Goal: Task Accomplishment & Management: Use online tool/utility

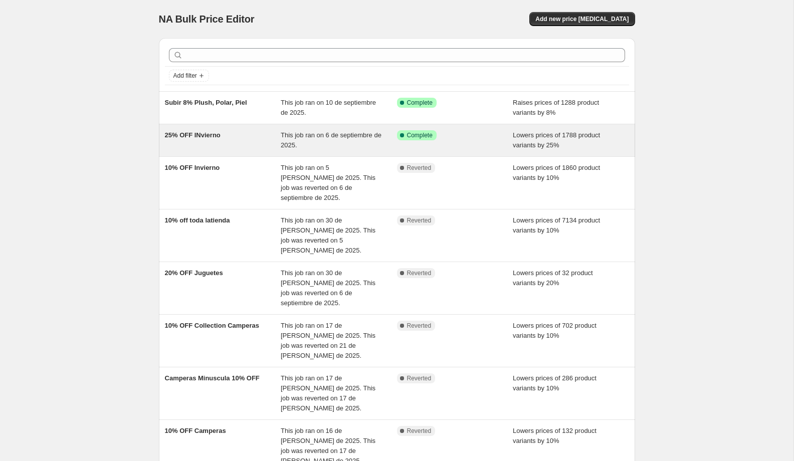
click at [292, 131] on span "This job ran on 6 de septiembre de 2025." at bounding box center [331, 140] width 101 height 18
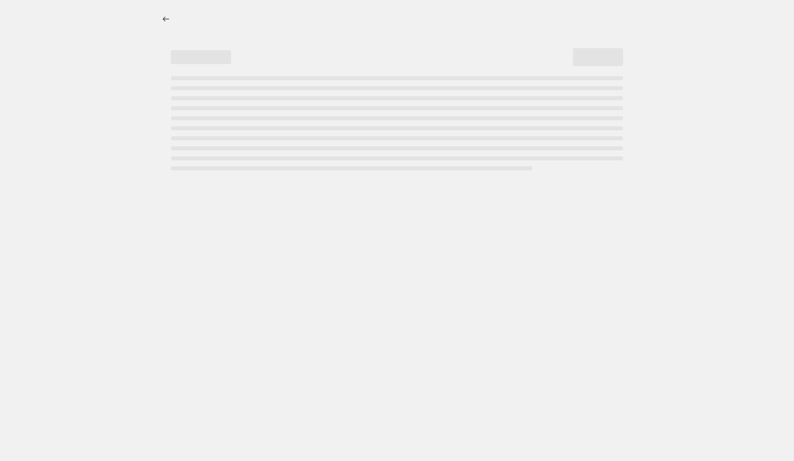
select select "percentage"
select select "collection"
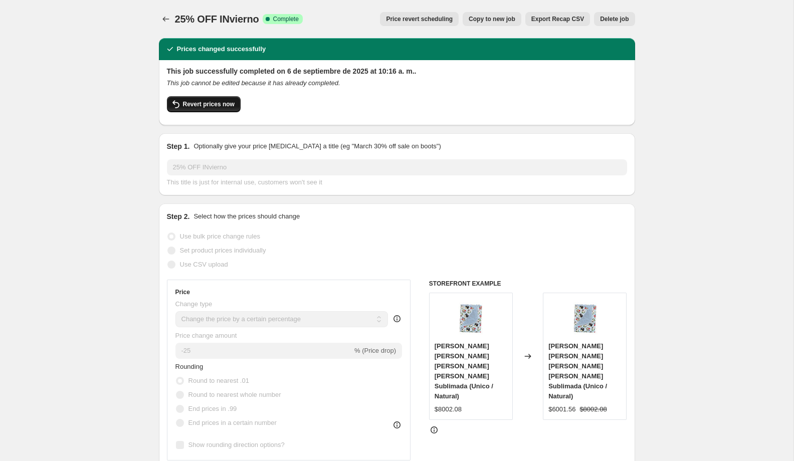
click at [215, 105] on span "Revert prices now" at bounding box center [209, 104] width 52 height 8
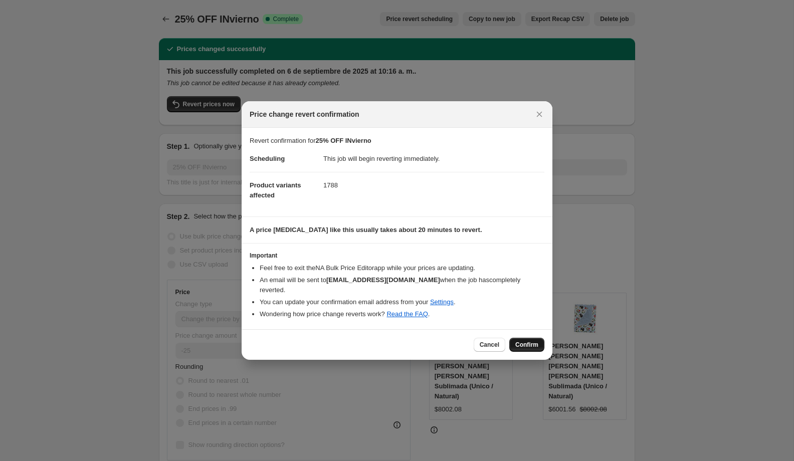
click at [538, 342] on button "Confirm" at bounding box center [526, 345] width 35 height 14
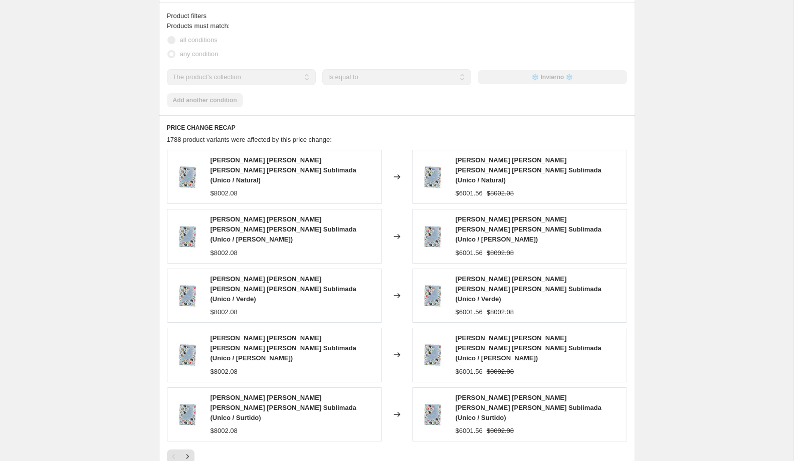
scroll to position [677, 0]
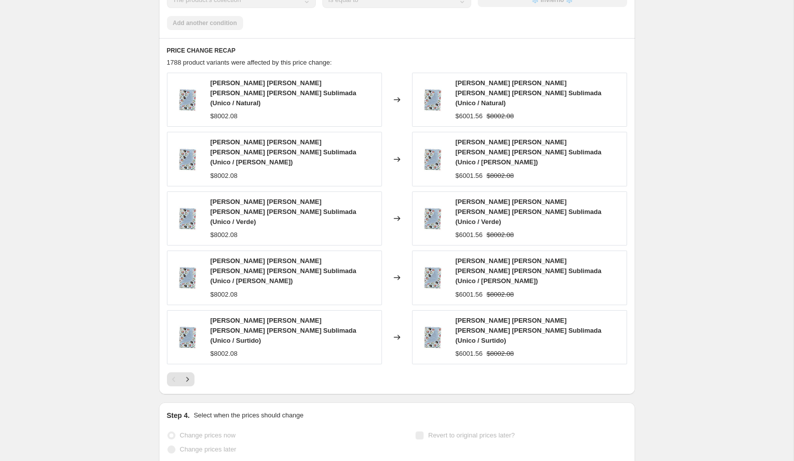
select select "percentage"
select select "collection"
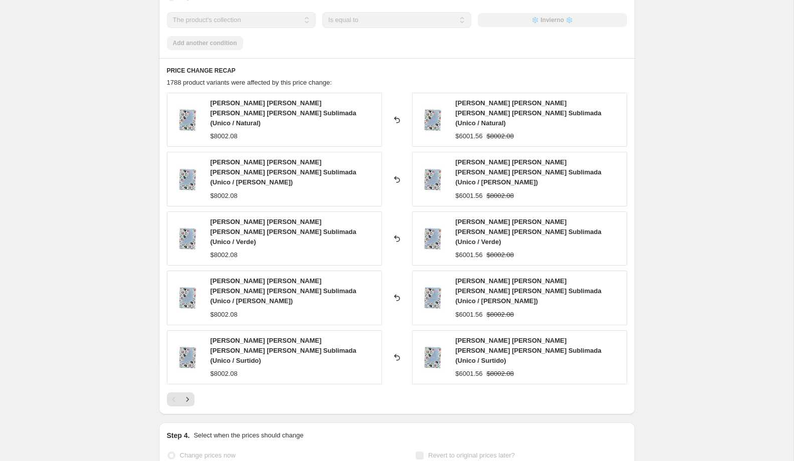
scroll to position [0, 0]
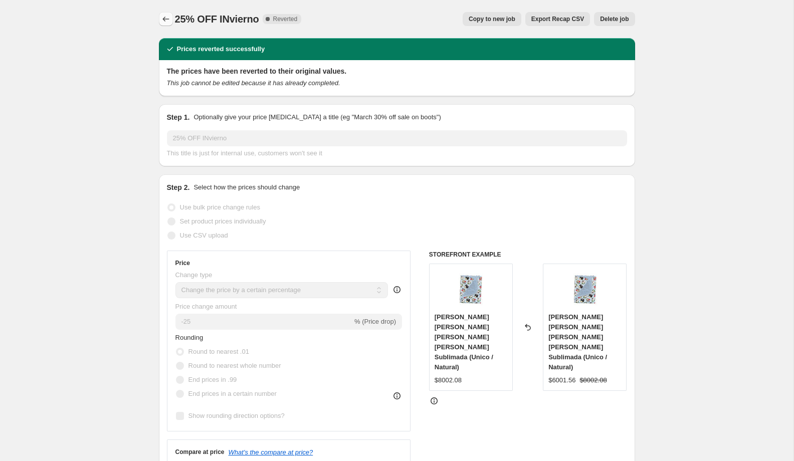
click at [170, 23] on icon "Price change jobs" at bounding box center [166, 19] width 10 height 10
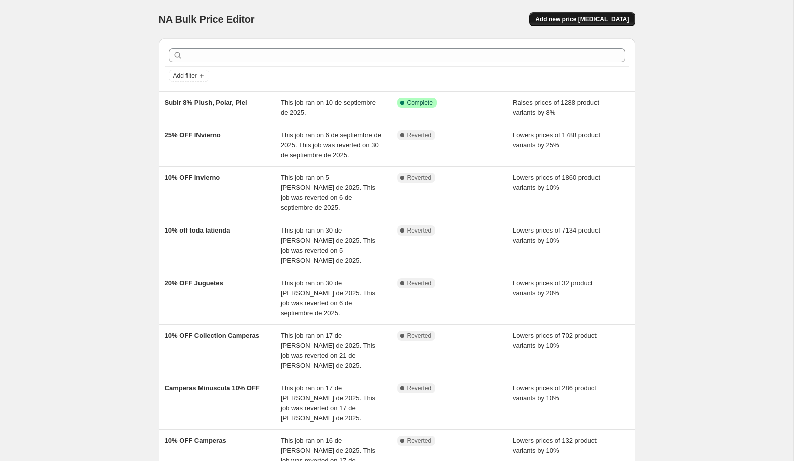
click at [601, 21] on span "Add new price [MEDICAL_DATA]" at bounding box center [581, 19] width 93 height 8
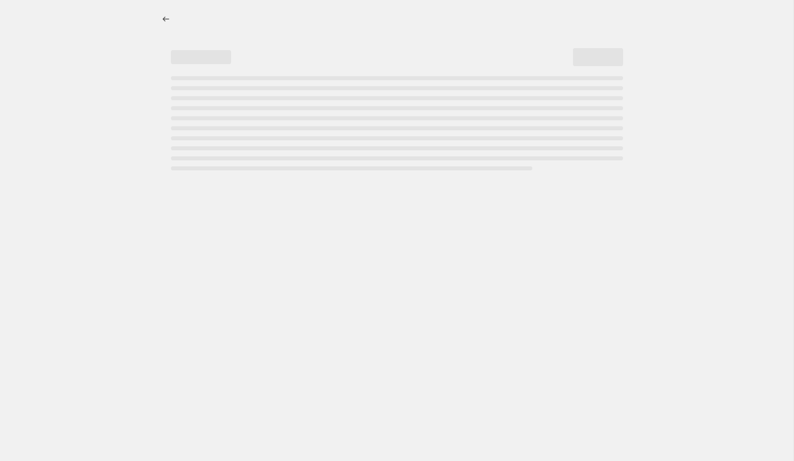
select select "percentage"
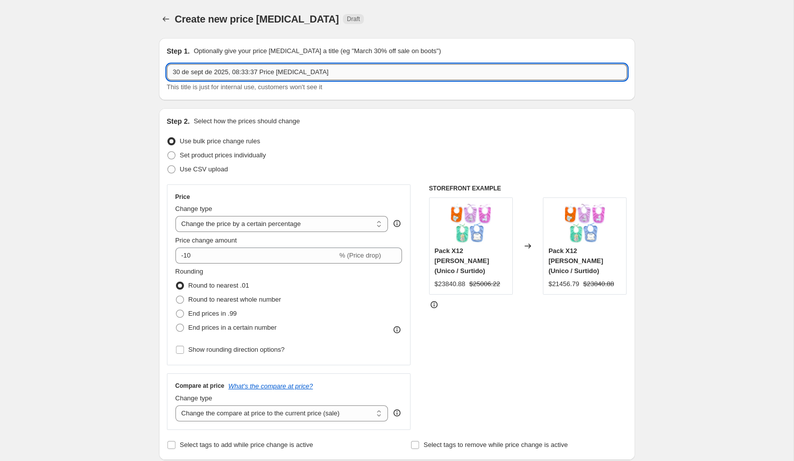
click at [370, 69] on input "30 de sept de 2025, 08:33:37 Price [MEDICAL_DATA]" at bounding box center [397, 72] width 460 height 16
type input "10% OFF Invierno"
click at [178, 140] on label "Use bulk price change rules" at bounding box center [213, 141] width 93 height 14
click at [168, 138] on input "Use bulk price change rules" at bounding box center [167, 137] width 1 height 1
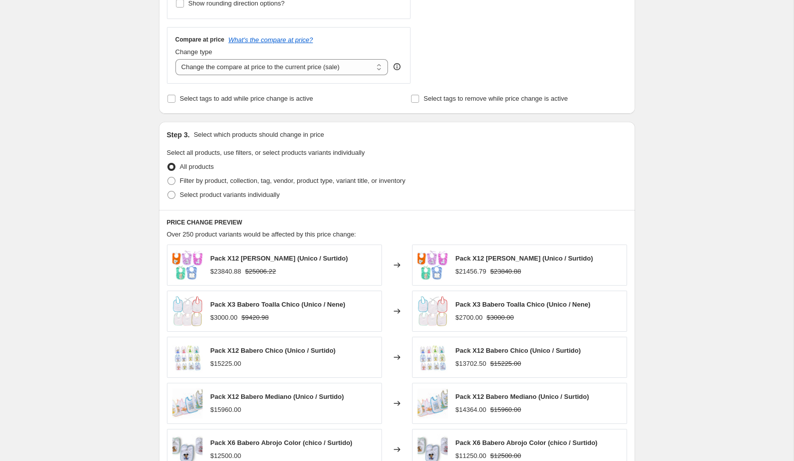
scroll to position [360, 0]
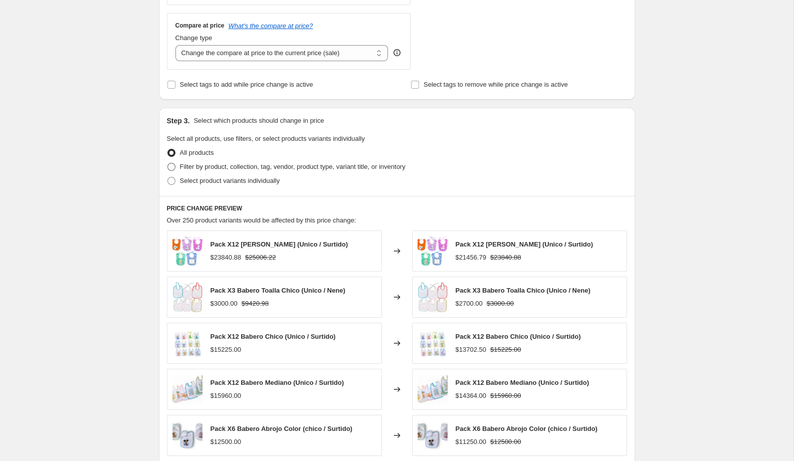
click at [194, 167] on span "Filter by product, collection, tag, vendor, product type, variant title, or inv…" at bounding box center [292, 167] width 225 height 8
click at [168, 163] on input "Filter by product, collection, tag, vendor, product type, variant title, or inv…" at bounding box center [167, 163] width 1 height 1
radio input "true"
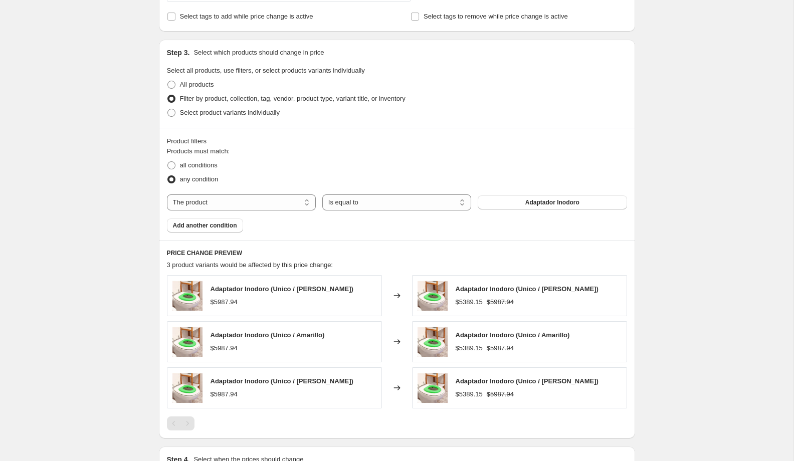
scroll to position [442, 0]
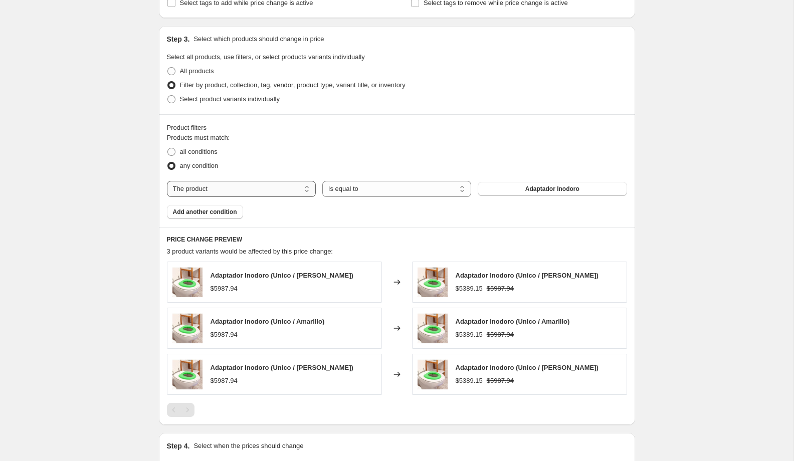
select select "collection"
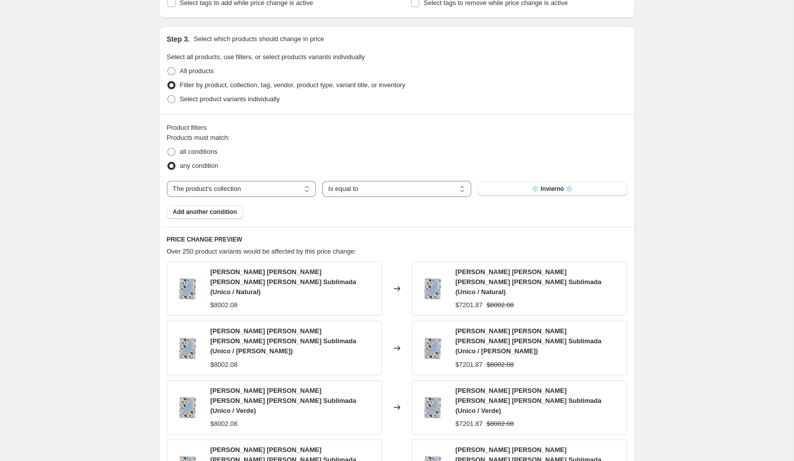
scroll to position [653, 0]
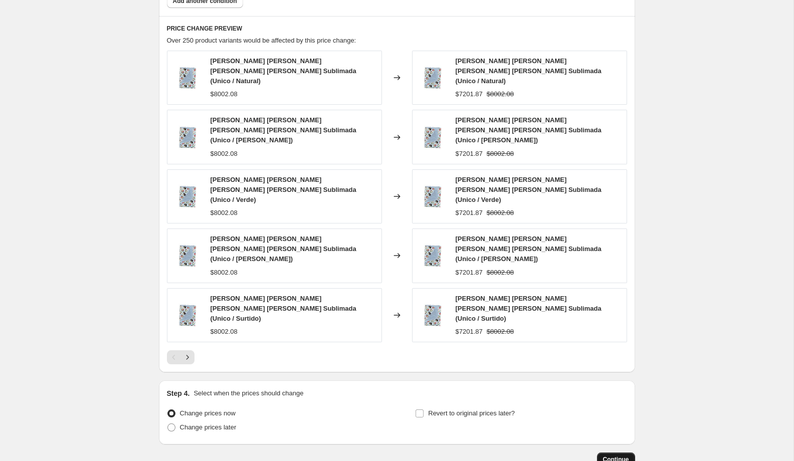
click at [622, 455] on span "Continue" at bounding box center [616, 459] width 26 height 8
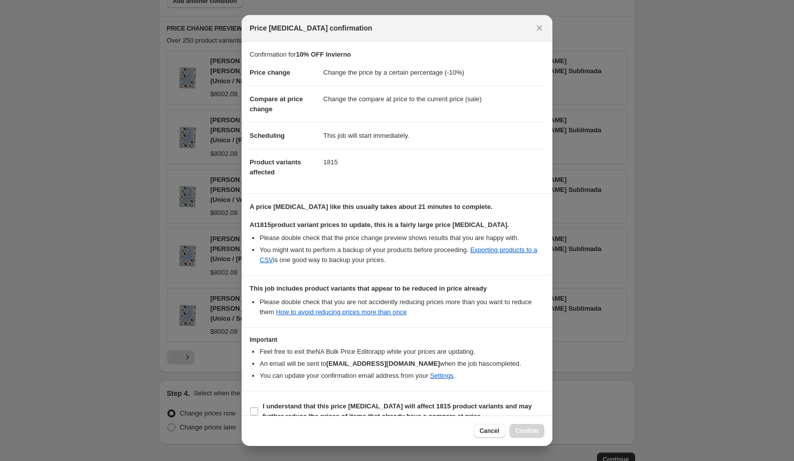
scroll to position [15, 0]
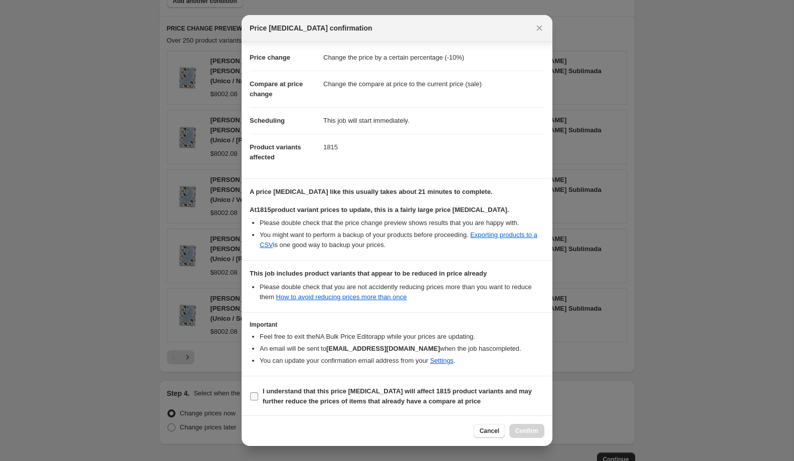
click at [484, 387] on b "I understand that this price [MEDICAL_DATA] will affect 1815 product variants a…" at bounding box center [397, 396] width 269 height 18
click at [258, 392] on input "I understand that this price [MEDICAL_DATA] will affect 1815 product variants a…" at bounding box center [254, 396] width 8 height 8
checkbox input "true"
click at [533, 437] on button "Confirm" at bounding box center [526, 431] width 35 height 14
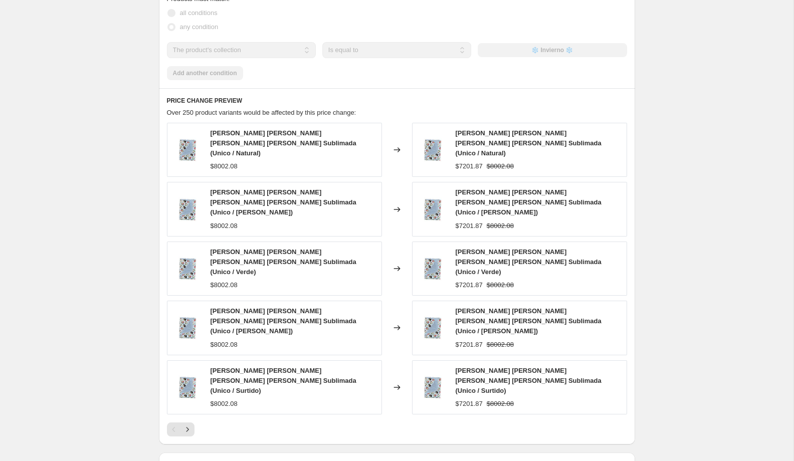
scroll to position [679, 0]
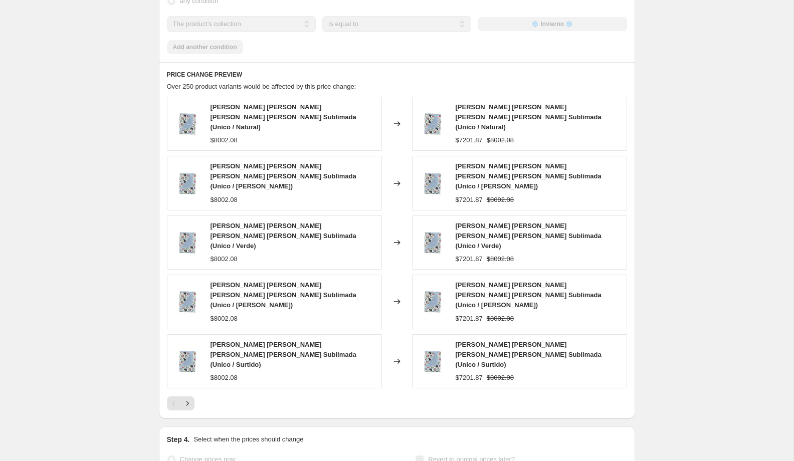
select select "percentage"
select select "collection"
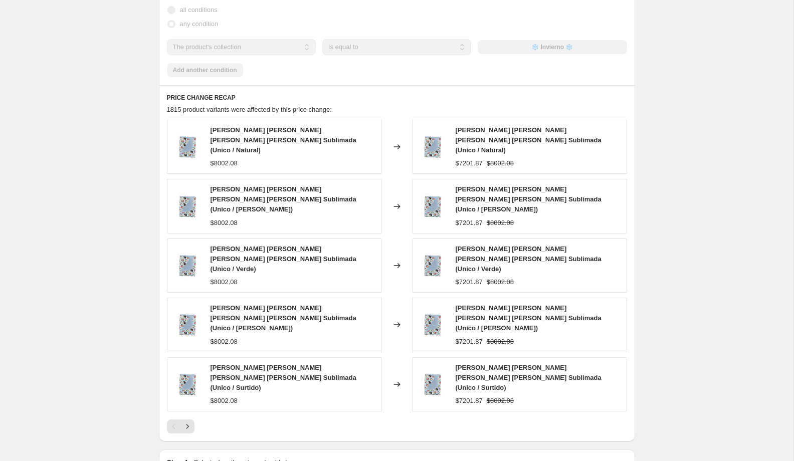
scroll to position [0, 0]
